Goal: Information Seeking & Learning: Compare options

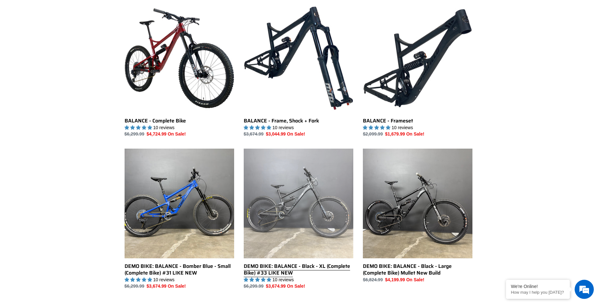
scroll to position [183, 0]
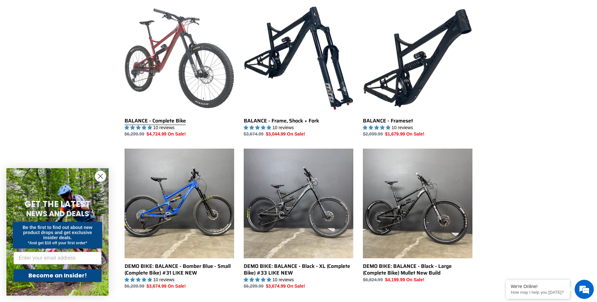
click at [172, 65] on link "BALANCE - Complete Bike" at bounding box center [180, 71] width 110 height 134
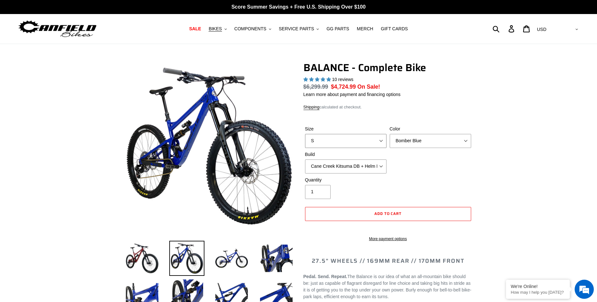
select select "highest-rating"
select select "L"
click option "L" at bounding box center [0, 0] width 0 height 0
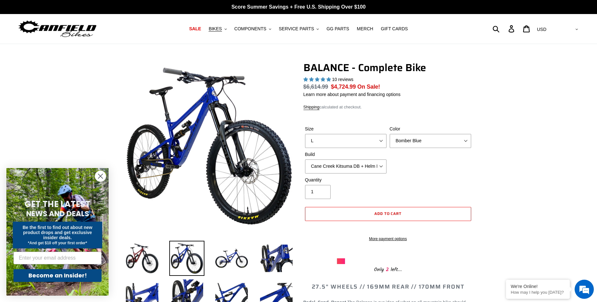
click at [222, 30] on span "BIKES" at bounding box center [215, 28] width 13 height 5
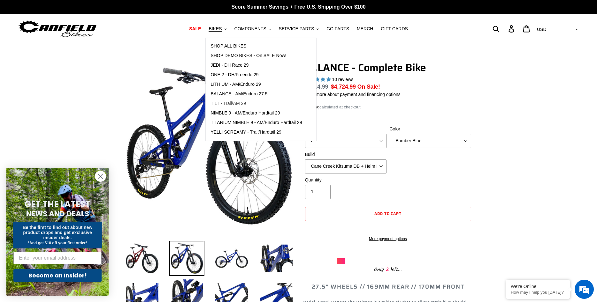
click at [230, 101] on span "TILT - Trail/AM 29" at bounding box center [227, 103] width 35 height 5
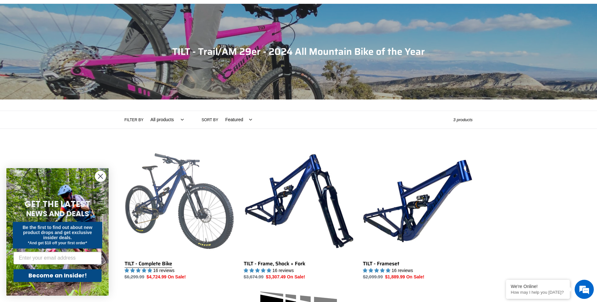
scroll to position [83, 0]
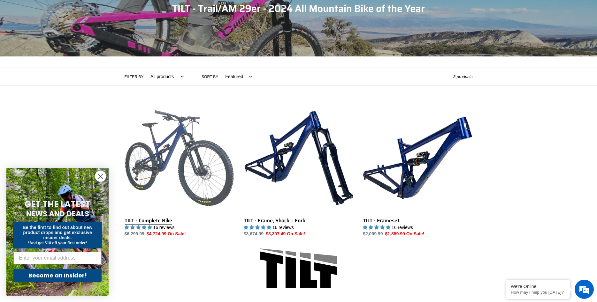
click at [179, 177] on link "TILT - Complete Bike" at bounding box center [180, 170] width 110 height 134
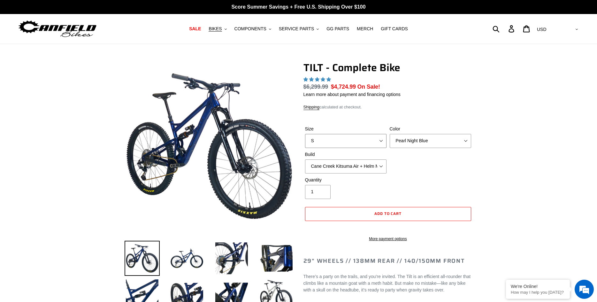
click at [305, 134] on select "S M L" at bounding box center [345, 141] width 81 height 14
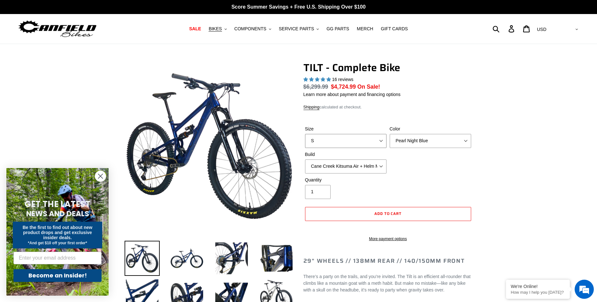
select select "highest-rating"
select select "L"
click option "L" at bounding box center [0, 0] width 0 height 0
click at [305, 160] on select "Cane Creek Kitsuma Air + Helm MKII 140 + SRAM GX Cane Creek Kitsuma Air + Helm …" at bounding box center [345, 167] width 81 height 14
select select "Cane Creek Kitsuma Air + Helm MKII 140 + Shimano XT"
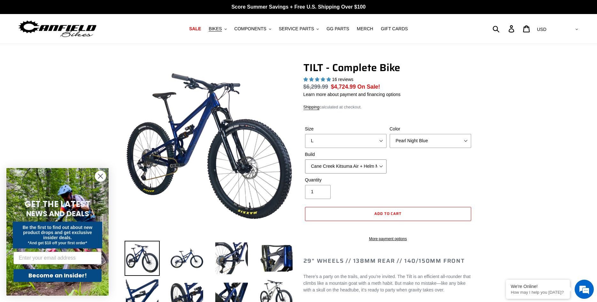
click option "Cane Creek Kitsuma Air + Helm MKII 140 + Shimano XT" at bounding box center [0, 0] width 0 height 0
click at [390, 134] on select "Pearl Night Blue Stealth Silver Raw" at bounding box center [430, 141] width 81 height 14
click option "Stealth Silver" at bounding box center [0, 0] width 0 height 0
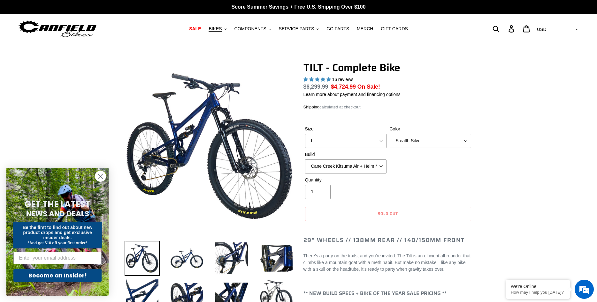
click at [390, 134] on select "Pearl Night Blue Stealth Silver Raw" at bounding box center [430, 141] width 81 height 14
click option "Raw" at bounding box center [0, 0] width 0 height 0
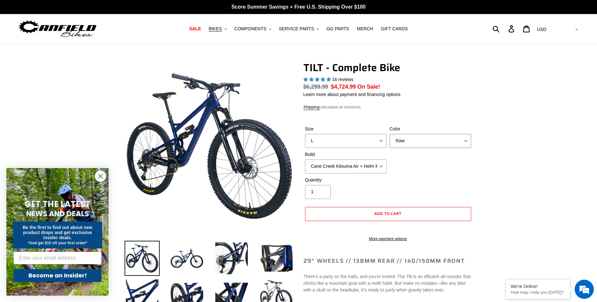
click at [390, 134] on select "Pearl Night Blue Stealth Silver Raw" at bounding box center [430, 141] width 81 height 14
click option "Stealth Silver" at bounding box center [0, 0] width 0 height 0
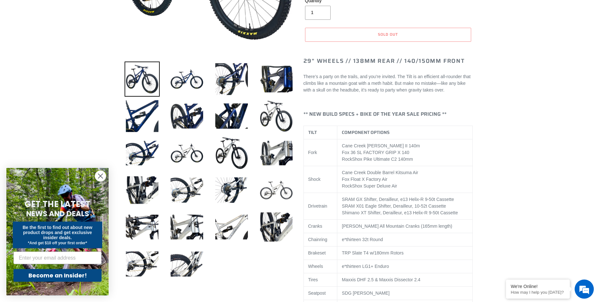
scroll to position [64, 0]
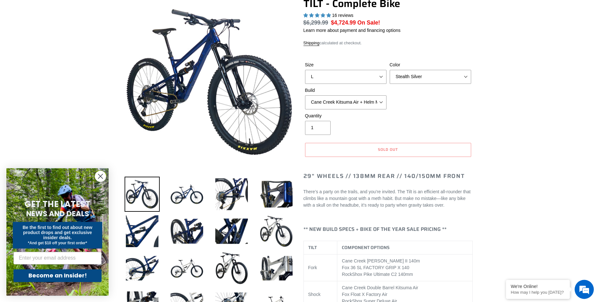
click at [427, 84] on div "Size S M L Color Pearl Night Blue Stealth Silver Raw Build Cane Creek Kitsuma A…" at bounding box center [387, 87] width 169 height 51
click at [390, 70] on select "Pearl Night Blue Stealth Silver Raw" at bounding box center [430, 77] width 81 height 14
select select "Raw"
click option "Raw" at bounding box center [0, 0] width 0 height 0
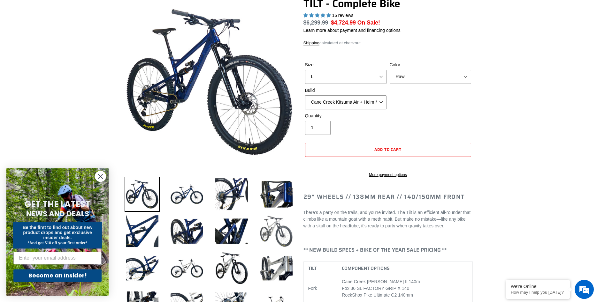
click at [280, 228] on img at bounding box center [276, 231] width 35 height 35
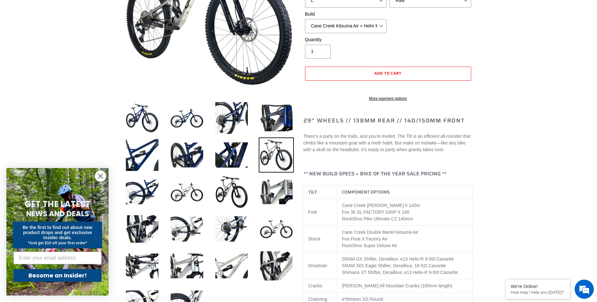
scroll to position [184, 0]
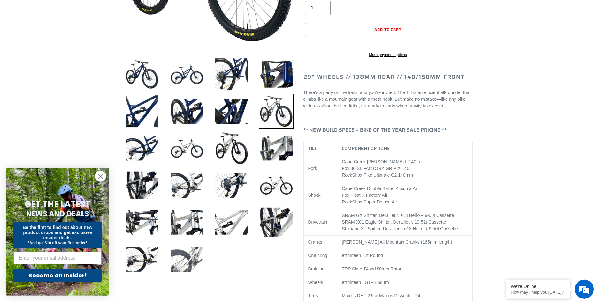
click at [190, 260] on img at bounding box center [186, 259] width 35 height 35
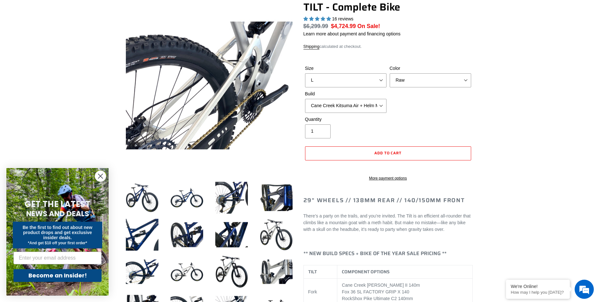
scroll to position [50, 0]
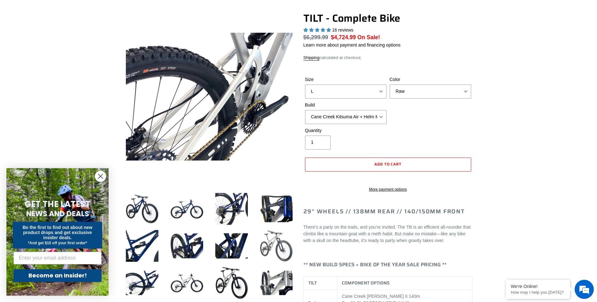
click at [271, 243] on img at bounding box center [276, 246] width 35 height 35
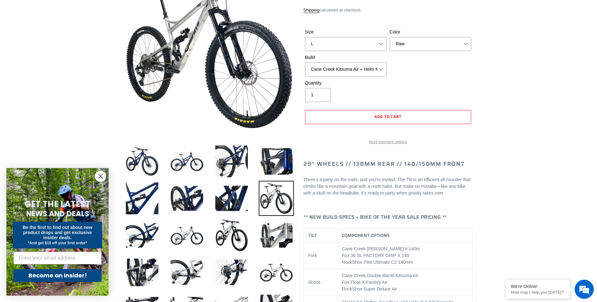
scroll to position [99, 0]
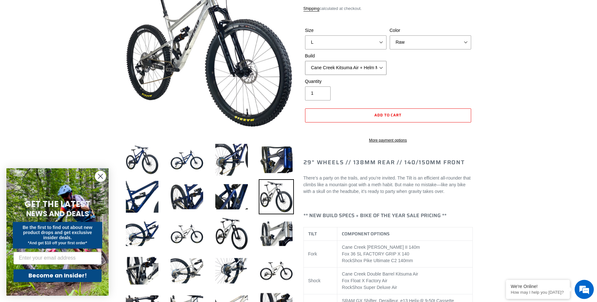
click at [305, 61] on select "Cane Creek Kitsuma Air + Helm MKII 140 + SRAM GX Cane Creek Kitsuma Air + Helm …" at bounding box center [345, 68] width 81 height 14
click option "Fox Float X + 36 SL Factory Grip X 140 + Shimano XT" at bounding box center [0, 0] width 0 height 0
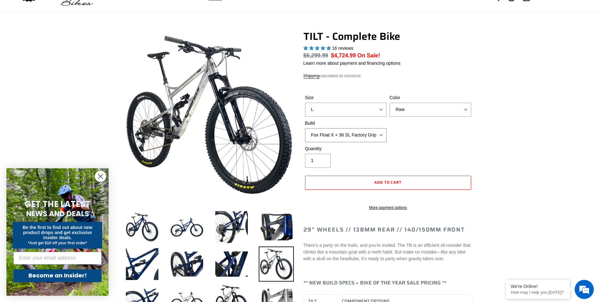
scroll to position [40, 0]
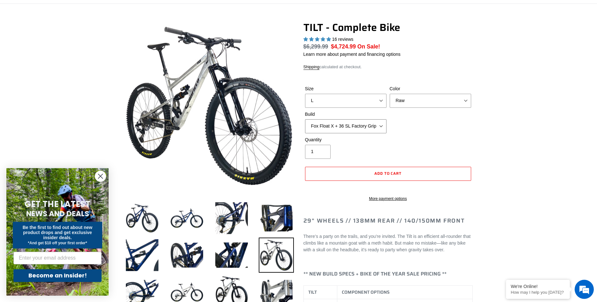
click at [305, 119] on select "Cane Creek Kitsuma Air + Helm MKII 140 + SRAM GX Cane Creek Kitsuma Air + Helm …" at bounding box center [345, 126] width 81 height 14
click option "Cane Creek Kitsuma Air + Helm MKII 140 + Shimano XT" at bounding box center [0, 0] width 0 height 0
click at [305, 119] on select "Cane Creek Kitsuma Air + Helm MKII 140 + SRAM GX Cane Creek Kitsuma Air + Helm …" at bounding box center [345, 126] width 81 height 14
click option "Fox Float X + 36 SL Factory Grip X 140 + Shimano XT" at bounding box center [0, 0] width 0 height 0
click at [305, 119] on select "Cane Creek Kitsuma Air + Helm MKII 140 + SRAM GX Cane Creek Kitsuma Air + Helm …" at bounding box center [345, 126] width 81 height 14
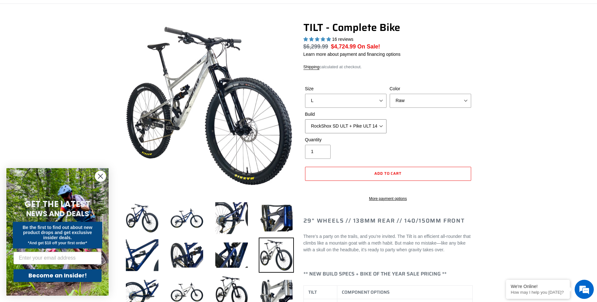
click option "RockShox SD ULT + Pike ULT 140 + Shimano XT" at bounding box center [0, 0] width 0 height 0
click at [305, 119] on select "Cane Creek Kitsuma Air + Helm MKII 140 + SRAM GX Cane Creek Kitsuma Air + Helm …" at bounding box center [345, 126] width 81 height 14
select select "Fox Float X + 36 SL Factory Grip X 140 + Shimano XT"
click option "Fox Float X + 36 SL Factory Grip X 140 + Shimano XT" at bounding box center [0, 0] width 0 height 0
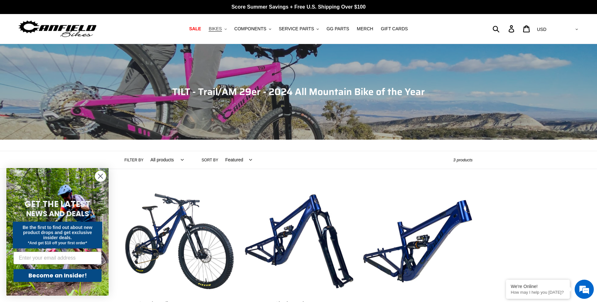
click at [230, 29] on button "BIKES .cls-1{fill:#231f20}" at bounding box center [217, 29] width 24 height 9
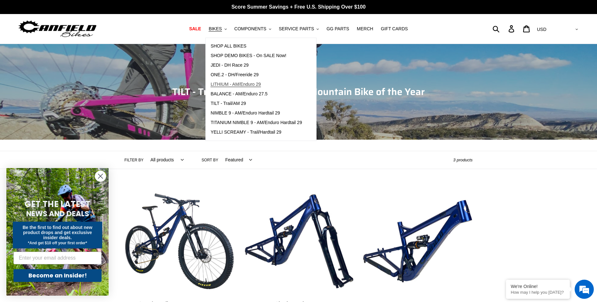
click at [247, 86] on span "LITHIUM - AM/Enduro 29" at bounding box center [235, 84] width 50 height 5
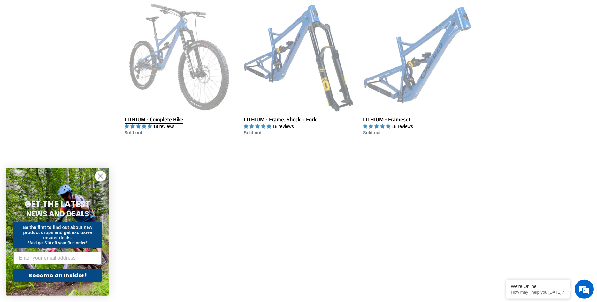
scroll to position [187, 0]
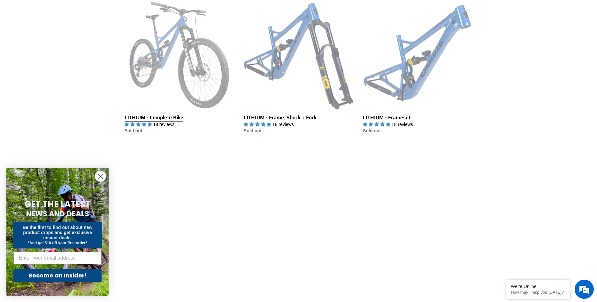
click at [174, 56] on link "LITHIUM - Complete Bike" at bounding box center [180, 67] width 110 height 134
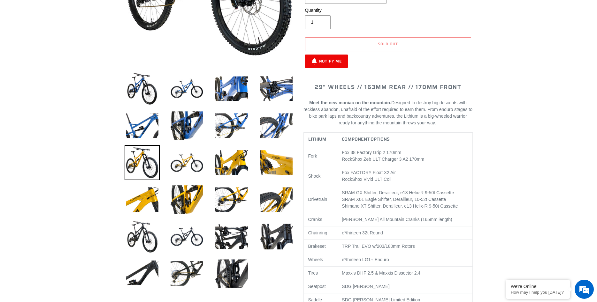
select select "highest-rating"
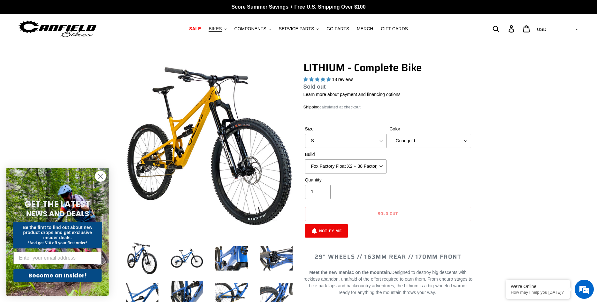
click at [220, 32] on span "BIKES" at bounding box center [215, 28] width 13 height 5
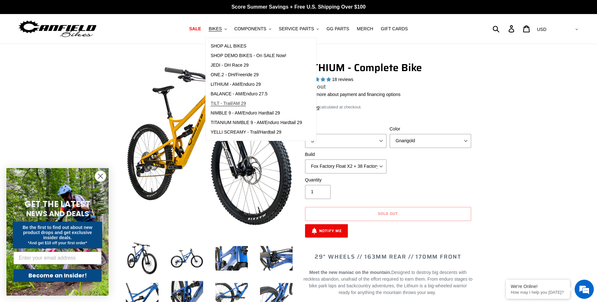
click at [246, 102] on span "TILT - Trail/AM 29" at bounding box center [227, 103] width 35 height 5
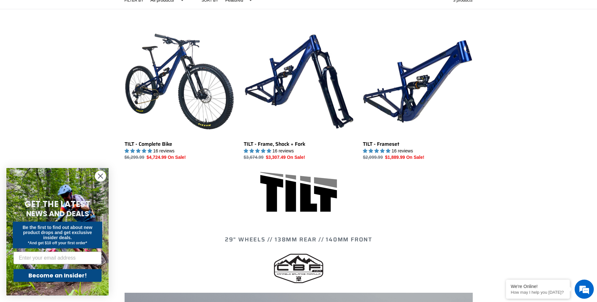
scroll to position [148, 0]
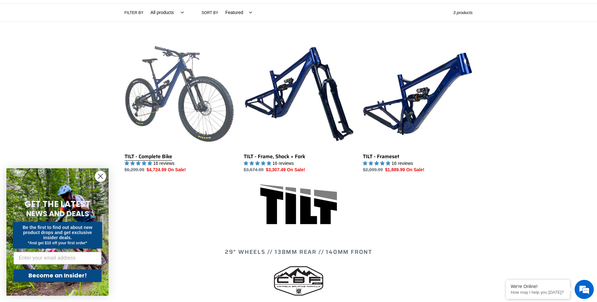
click at [183, 113] on link "TILT - Complete Bike" at bounding box center [180, 106] width 110 height 134
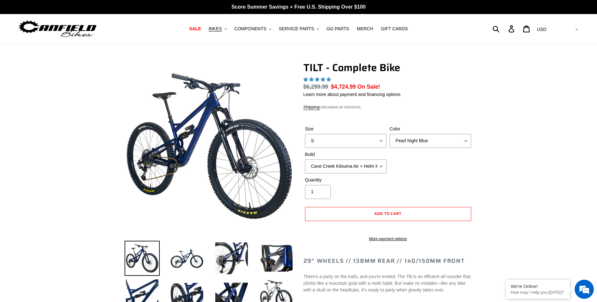
select select "highest-rating"
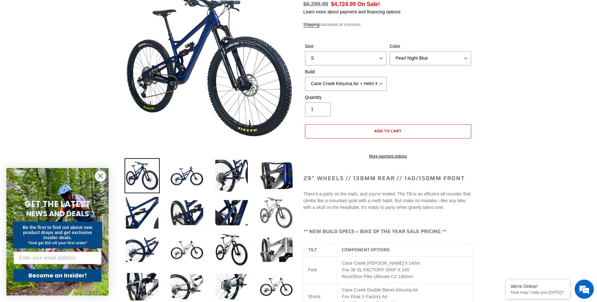
scroll to position [88, 0]
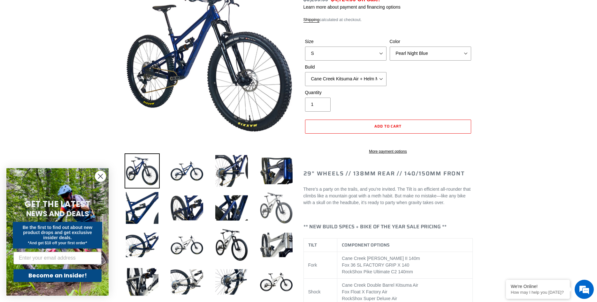
click at [279, 218] on img at bounding box center [276, 208] width 35 height 35
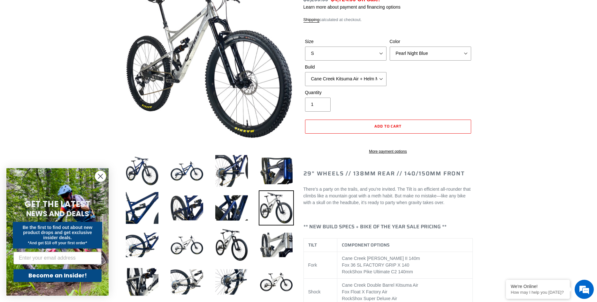
click at [275, 208] on img at bounding box center [276, 208] width 35 height 35
click at [277, 206] on img at bounding box center [276, 208] width 35 height 35
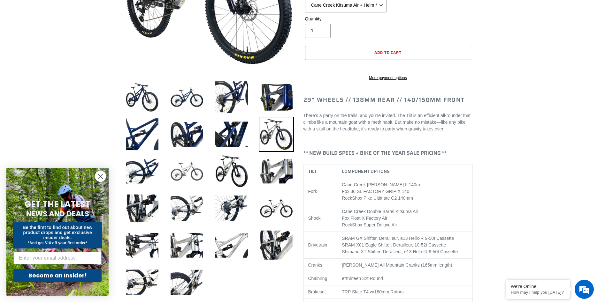
click at [195, 170] on img at bounding box center [186, 171] width 35 height 35
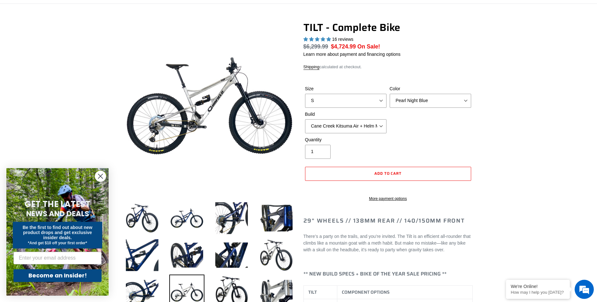
scroll to position [0, 0]
click at [305, 119] on select "Cane Creek Kitsuma Air + Helm MKII 140 + SRAM GX Cane Creek Kitsuma Air + Helm …" at bounding box center [345, 126] width 81 height 14
click option "Fox Float X + 36 SL Factory Grip X 140 + Shimano XT" at bounding box center [0, 0] width 0 height 0
click at [305, 119] on select "Cane Creek Kitsuma Air + Helm MKII 140 + SRAM GX Cane Creek Kitsuma Air + Helm …" at bounding box center [345, 126] width 81 height 14
click option "RockShox SD ULT + Pike ULT 140 + Shimano XT" at bounding box center [0, 0] width 0 height 0
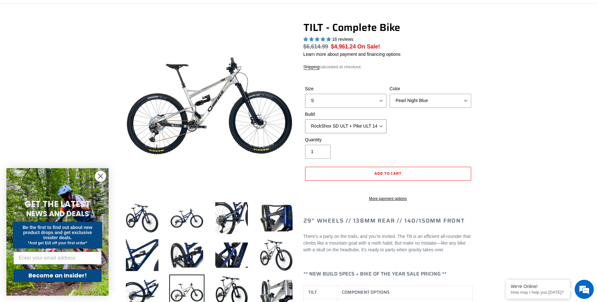
click at [305, 119] on select "Cane Creek Kitsuma Air + Helm MKII 140 + SRAM GX Cane Creek Kitsuma Air + Helm …" at bounding box center [345, 126] width 81 height 14
click option "RockShox SD ULT + Pike ULT 140 + SRAM XO" at bounding box center [0, 0] width 0 height 0
click at [305, 119] on select "Cane Creek Kitsuma Air + Helm MKII 140 + SRAM GX Cane Creek Kitsuma Air + Helm …" at bounding box center [345, 126] width 81 height 14
click option "RockShox SD ULT + Pike ULT 140 + Shimano XT" at bounding box center [0, 0] width 0 height 0
click at [305, 119] on select "Cane Creek Kitsuma Air + Helm MKII 140 + SRAM GX Cane Creek Kitsuma Air + Helm …" at bounding box center [345, 126] width 81 height 14
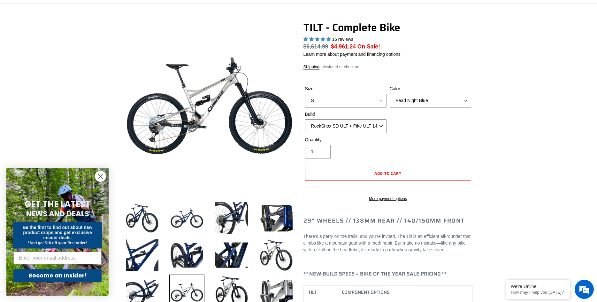
select select "Fox Float X + 36 SL Factory Grip X 140 + Shimano XT"
click option "Fox Float X + 36 SL Factory Grip X 140 + Shimano XT" at bounding box center [0, 0] width 0 height 0
click at [305, 119] on select "Cane Creek Kitsuma Air + Helm MKII 140 + SRAM GX Cane Creek Kitsuma Air + Helm …" at bounding box center [345, 126] width 81 height 14
click option "Fox Float X + 36 SL Factory Grip X 140 + Shimano XT" at bounding box center [0, 0] width 0 height 0
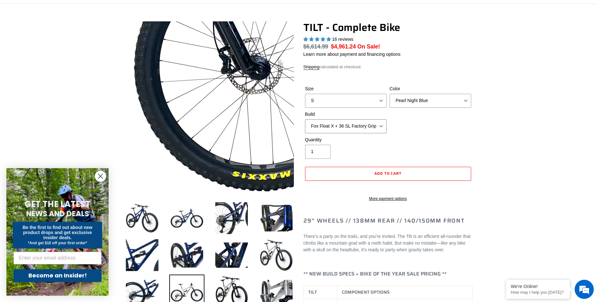
scroll to position [147, 0]
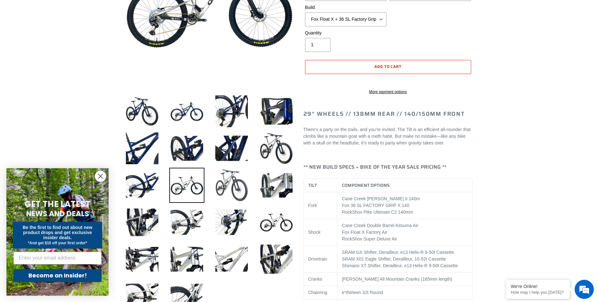
click at [225, 185] on img at bounding box center [231, 185] width 35 height 35
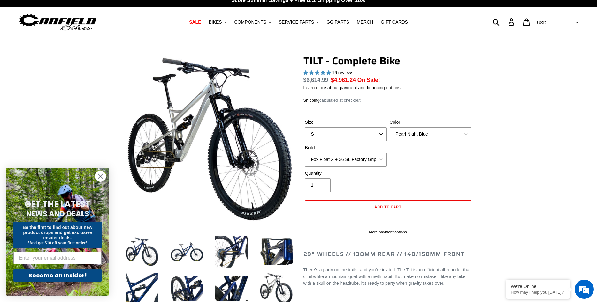
scroll to position [0, 0]
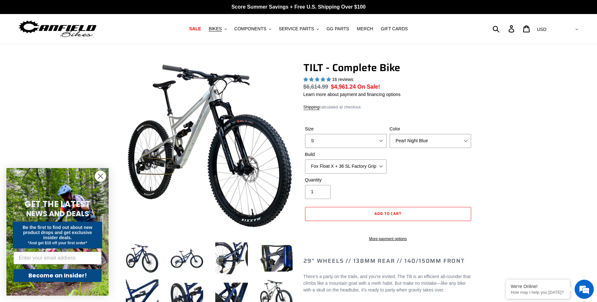
click at [100, 178] on icon "Close dialog" at bounding box center [100, 176] width 4 height 4
